Goal: Task Accomplishment & Management: Use online tool/utility

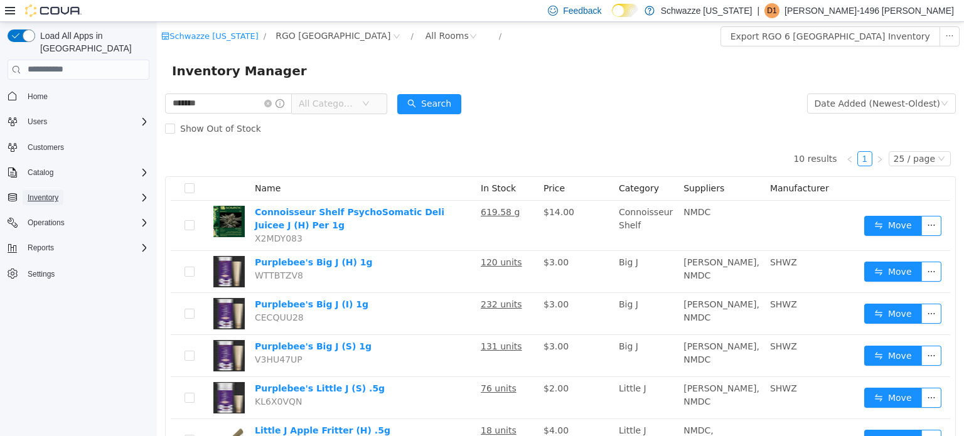
click at [41, 190] on span "Inventory" at bounding box center [43, 197] width 31 height 15
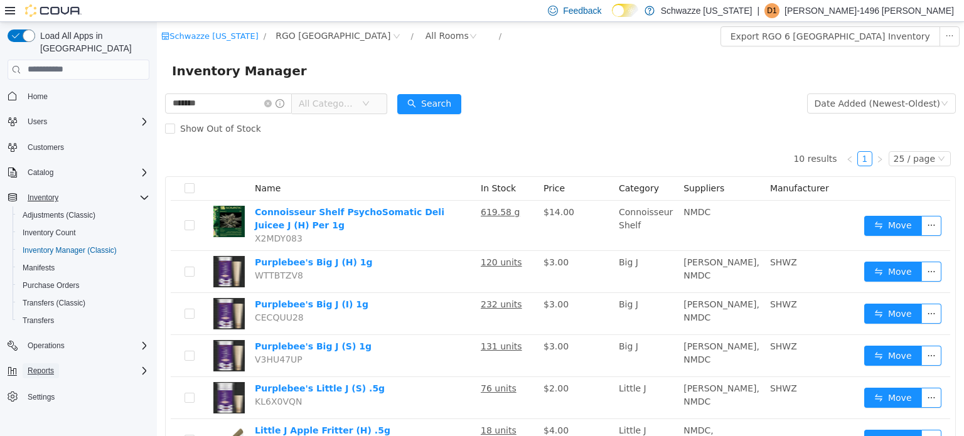
click at [55, 363] on button "Reports" at bounding box center [41, 370] width 36 height 15
click at [48, 415] on button "Reports" at bounding box center [84, 424] width 142 height 18
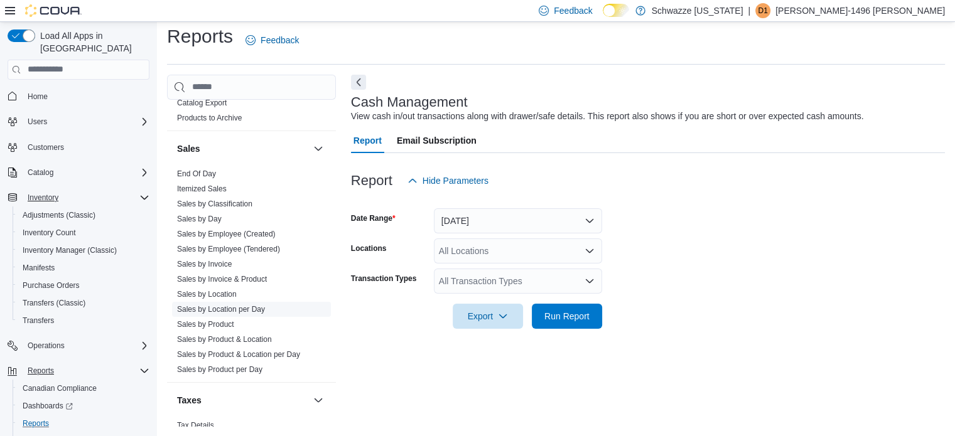
scroll to position [881, 0]
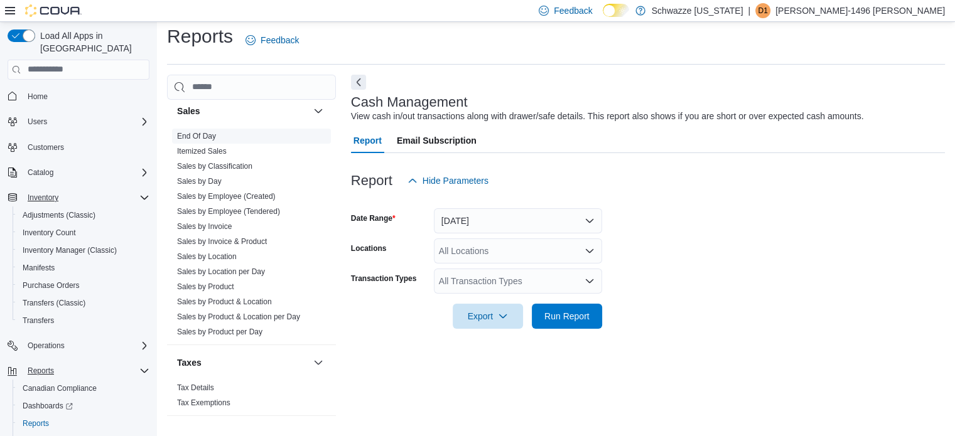
click at [202, 129] on span "End Of Day" at bounding box center [251, 136] width 159 height 15
click at [210, 132] on link "End Of Day" at bounding box center [196, 136] width 39 height 9
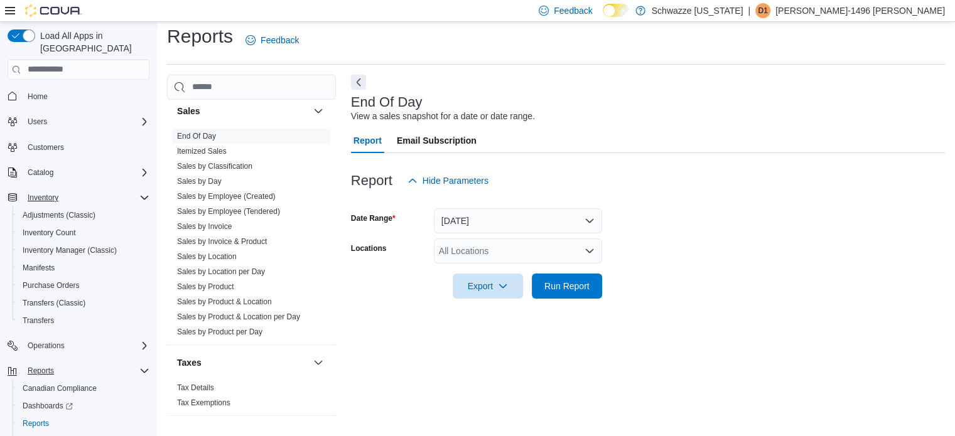
click at [489, 244] on div "All Locations" at bounding box center [518, 250] width 168 height 25
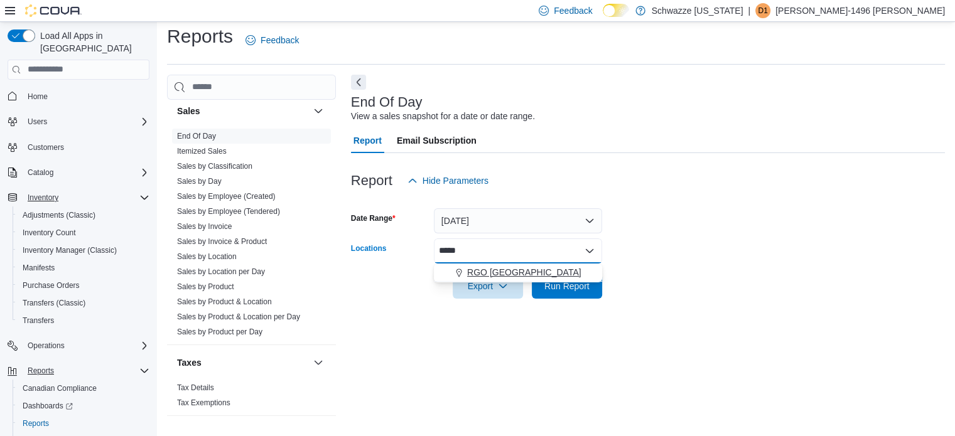
type input "*****"
click at [487, 273] on span "RGO [GEOGRAPHIC_DATA]" at bounding box center [524, 272] width 114 height 13
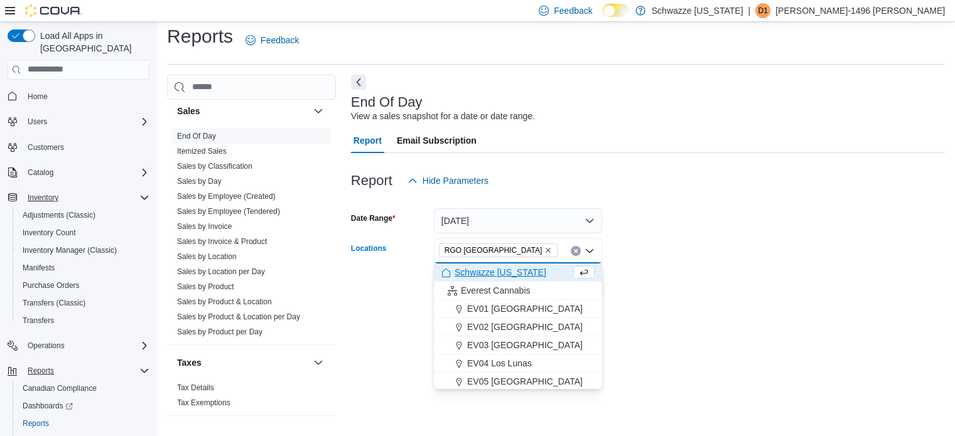
click at [604, 282] on form "Date Range [DATE] Locations RGO 6 [GEOGRAPHIC_DATA] Combo box. Selected. [GEOGR…" at bounding box center [648, 245] width 594 height 105
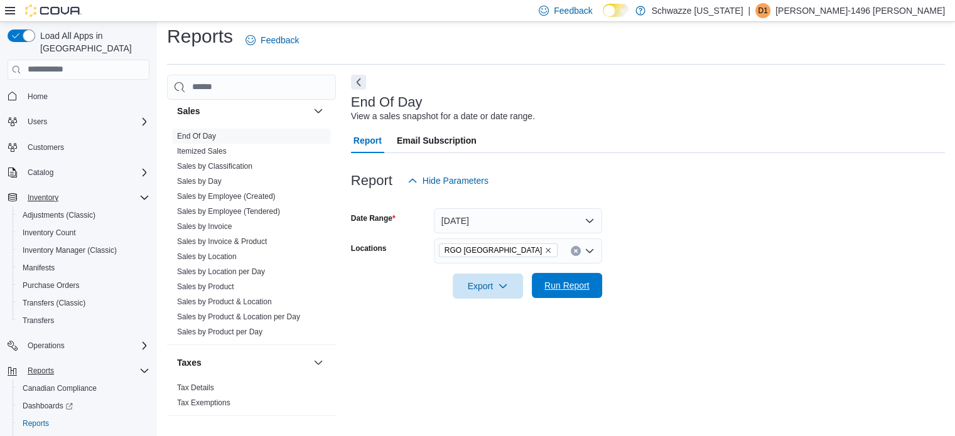
click at [580, 286] on span "Run Report" at bounding box center [566, 285] width 45 height 13
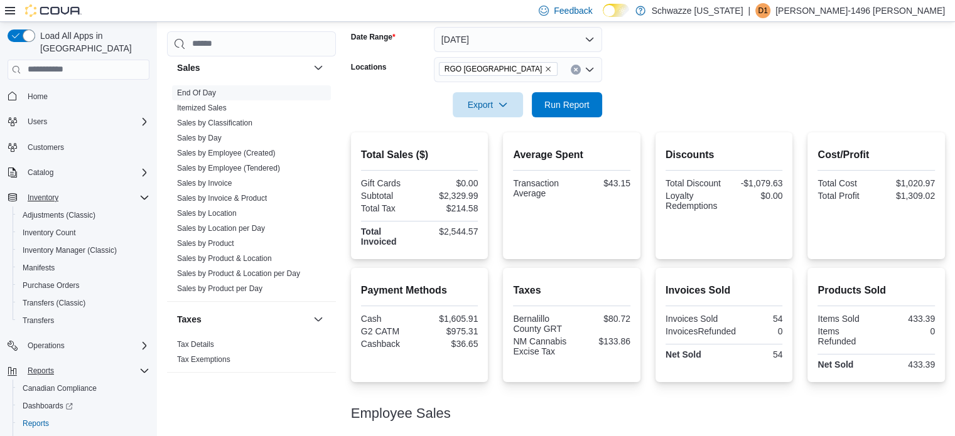
scroll to position [181, 0]
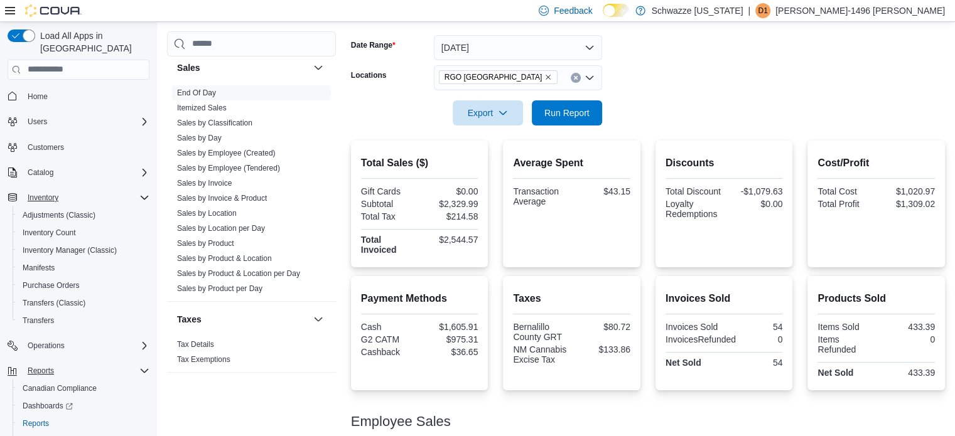
click at [544, 75] on icon "Remove RGO 6 Northeast Heights from selection in this group" at bounding box center [548, 77] width 8 height 8
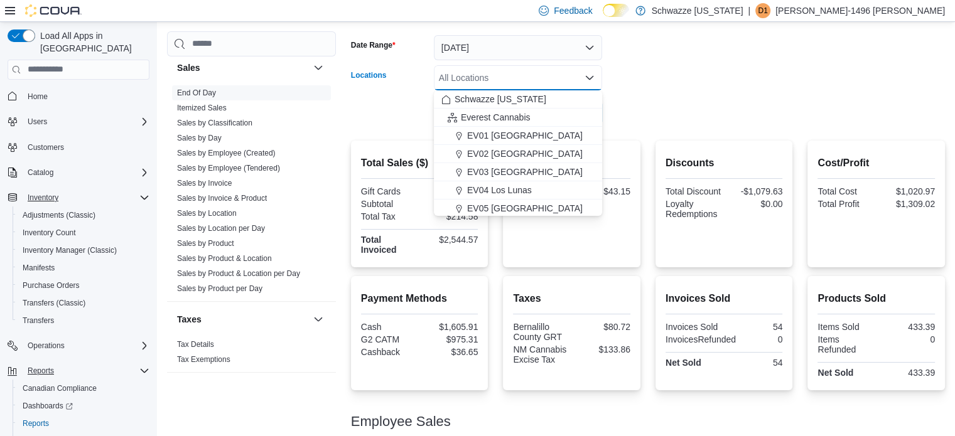
click at [540, 75] on div "All Locations Combo box. Selected. Combo box input. All Locations. Type some te…" at bounding box center [518, 77] width 168 height 25
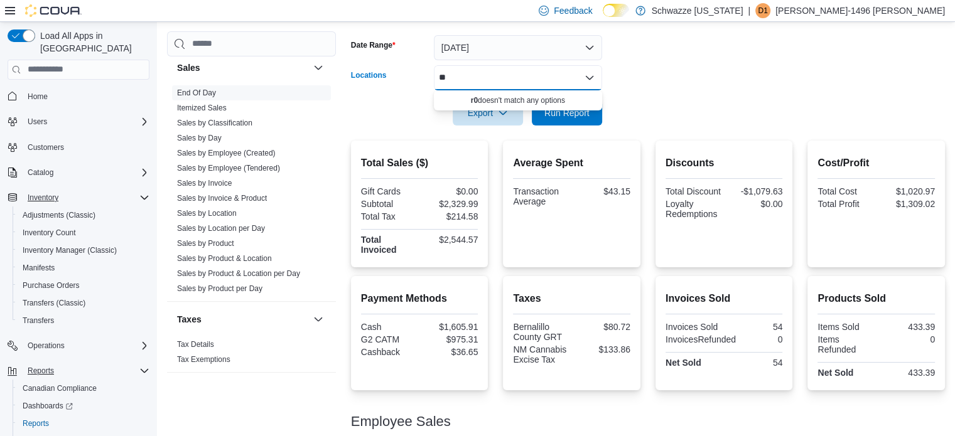
type input "*"
type input "****"
click at [482, 96] on span "[GEOGRAPHIC_DATA][PERSON_NAME]" at bounding box center [549, 99] width 164 height 13
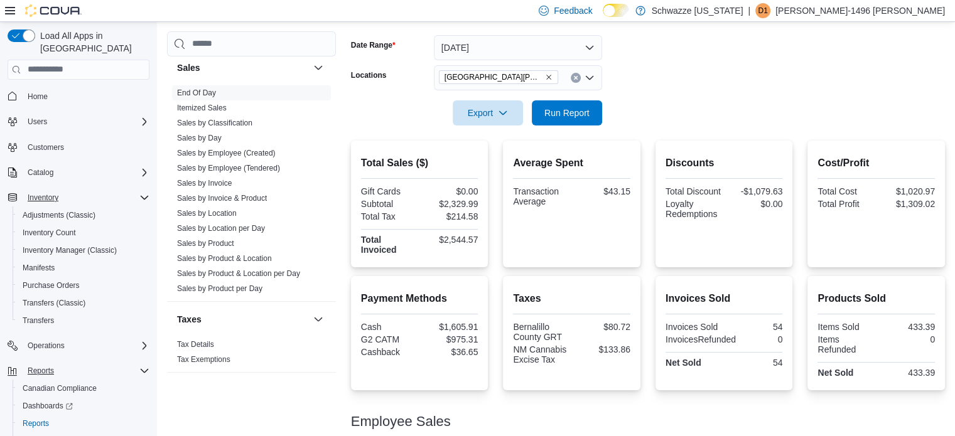
click at [669, 100] on form "Date Range [DATE] Locations [GEOGRAPHIC_DATA][PERSON_NAME] Export Run Report" at bounding box center [648, 72] width 594 height 105
click at [592, 107] on span "Run Report" at bounding box center [566, 112] width 55 height 25
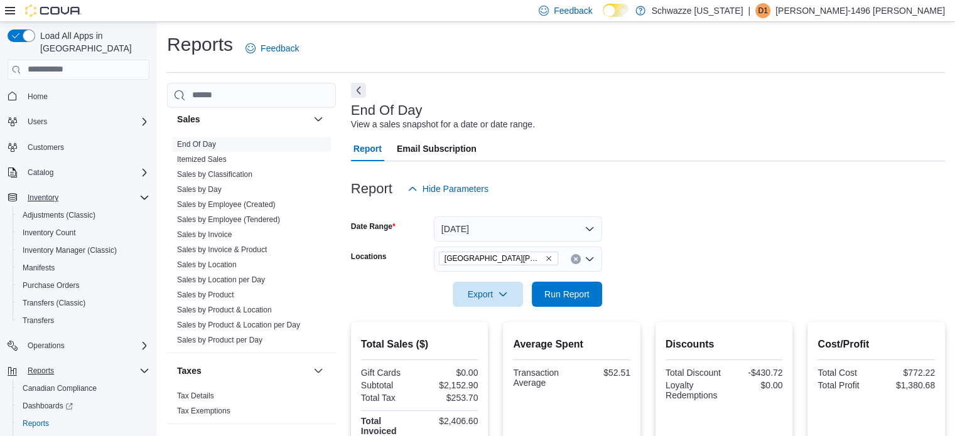
click at [546, 260] on icon "Remove EV09 Montano Plaza from selection in this group" at bounding box center [548, 258] width 5 height 5
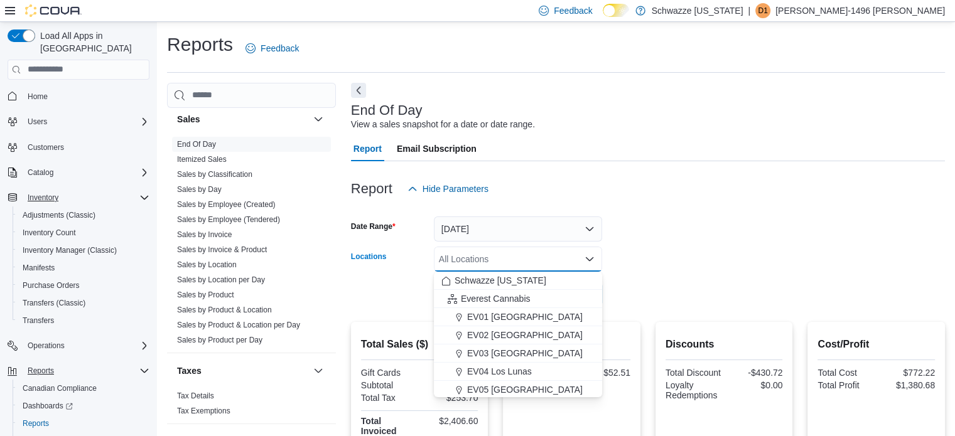
click at [522, 260] on div "All Locations Combo box. Selected. Combo box input. All Locations. Type some te…" at bounding box center [518, 259] width 168 height 25
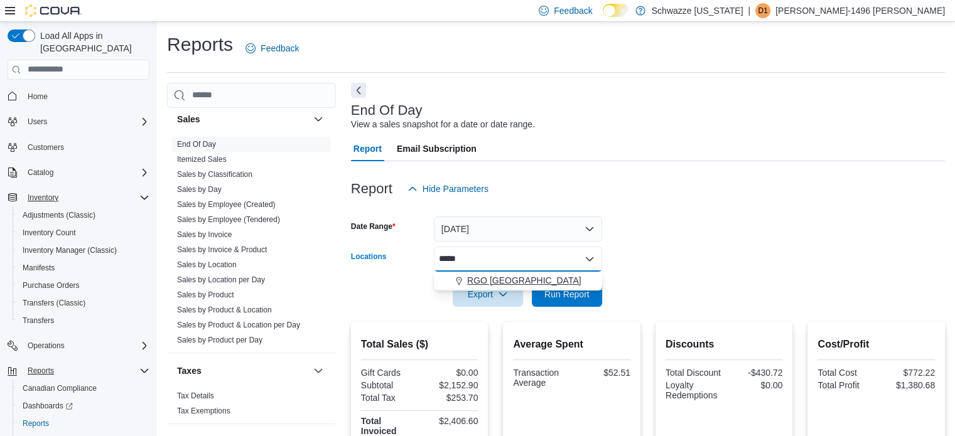
type input "*****"
click at [500, 282] on span "RGO [GEOGRAPHIC_DATA]" at bounding box center [524, 280] width 114 height 13
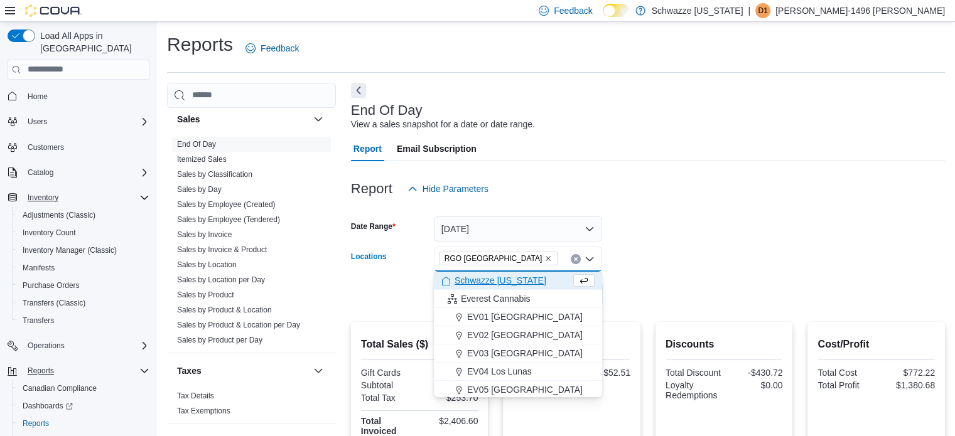
click at [685, 318] on div at bounding box center [648, 314] width 594 height 15
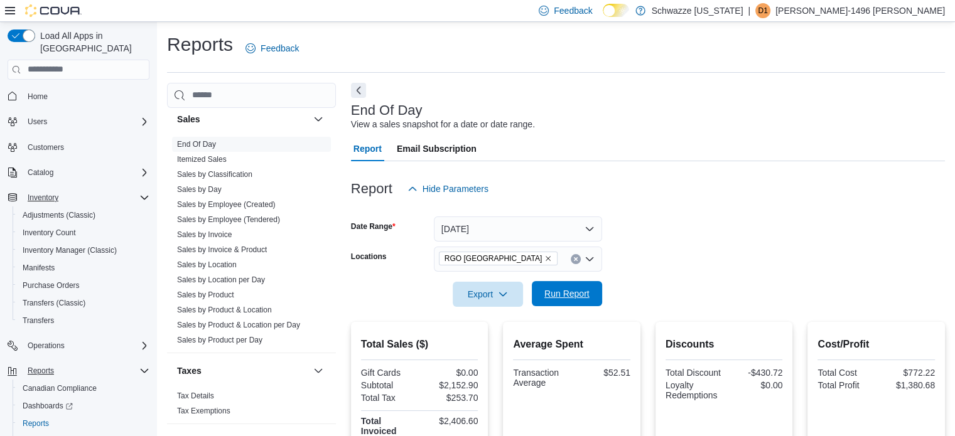
click at [586, 298] on span "Run Report" at bounding box center [566, 293] width 45 height 13
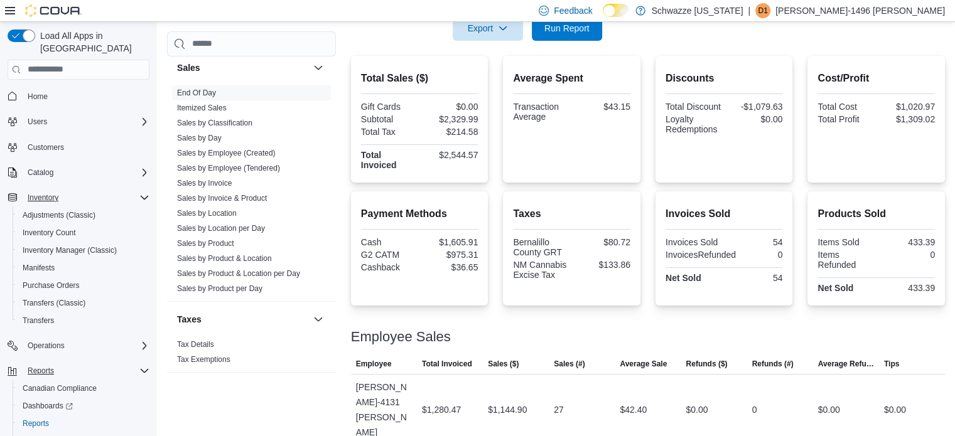
scroll to position [244, 0]
